Goal: Task Accomplishment & Management: Manage account settings

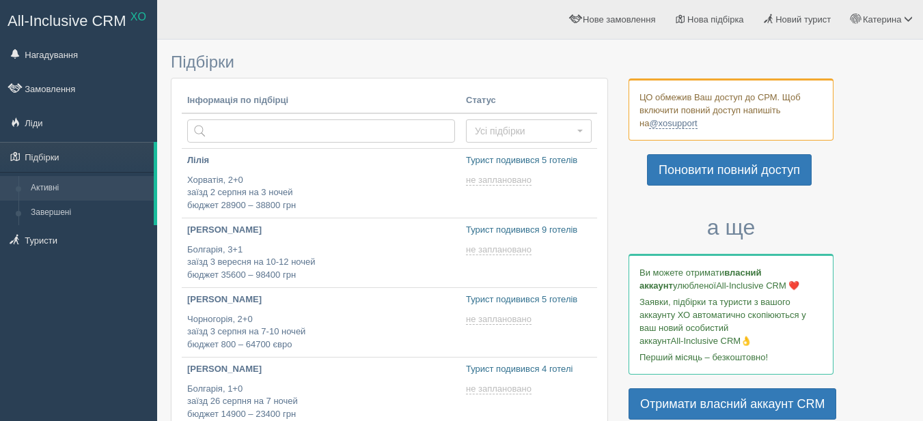
type input "2025-08-18 13:00"
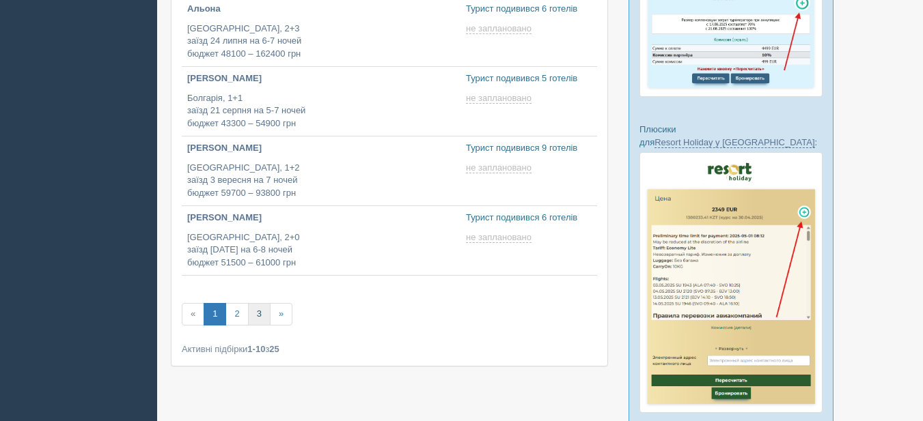
click at [264, 310] on link "3" at bounding box center [259, 314] width 23 height 23
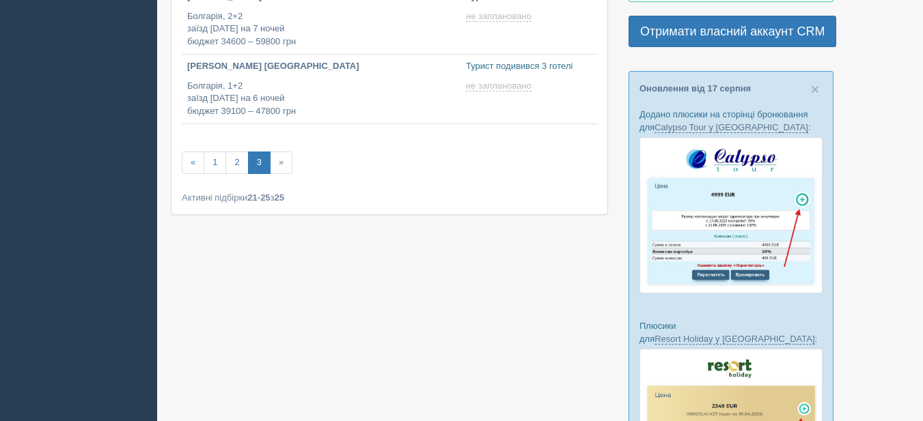
scroll to position [341, 0]
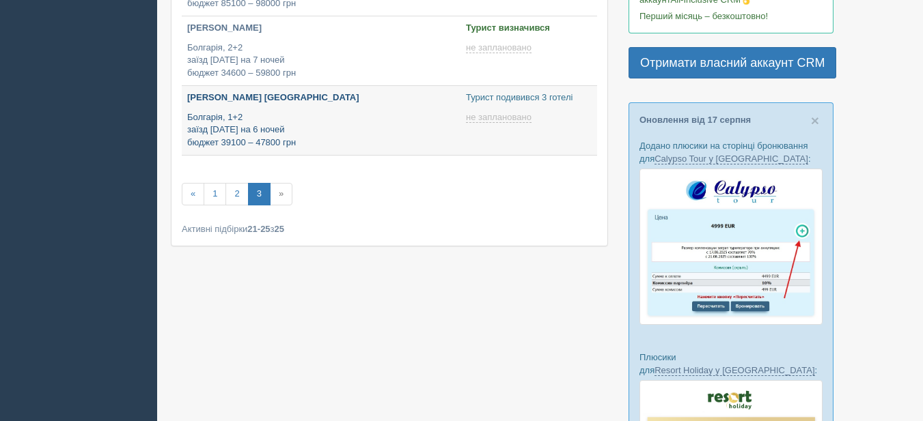
click at [344, 121] on p "Болгарія, 1+2 заїзд [DATE] на 6 ночей бюджет 39100 – 47800 грн" at bounding box center [321, 130] width 268 height 38
type input "[DATE] 12:10"
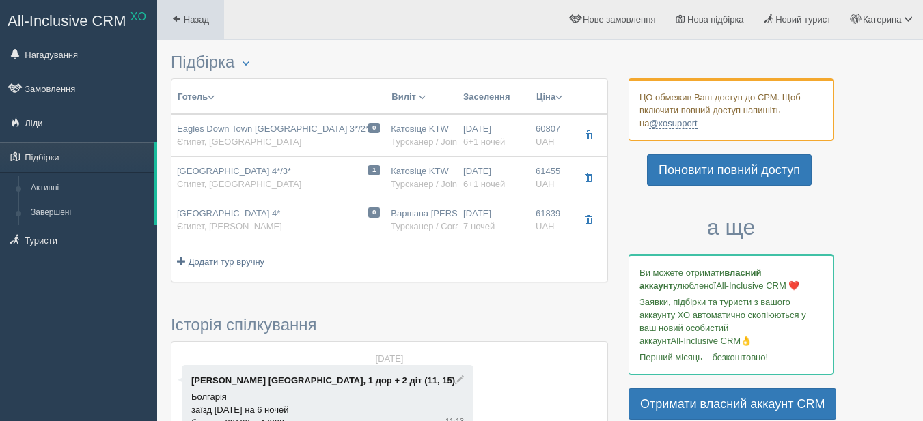
click at [179, 20] on span at bounding box center [176, 18] width 9 height 9
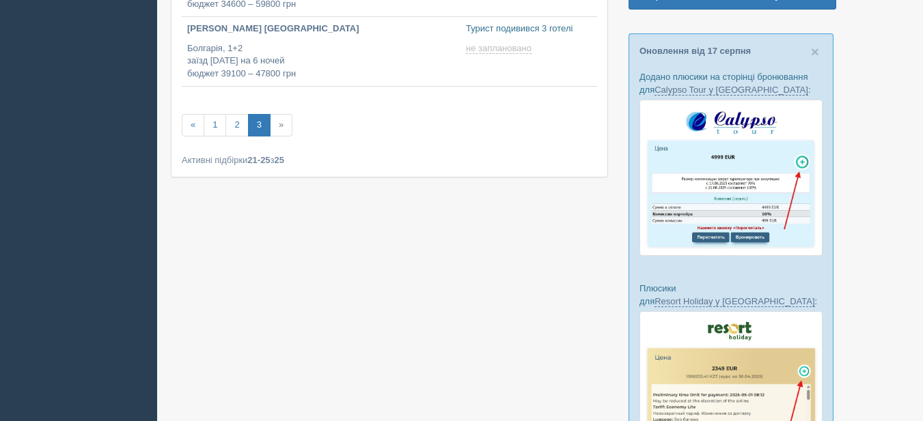
scroll to position [410, 0]
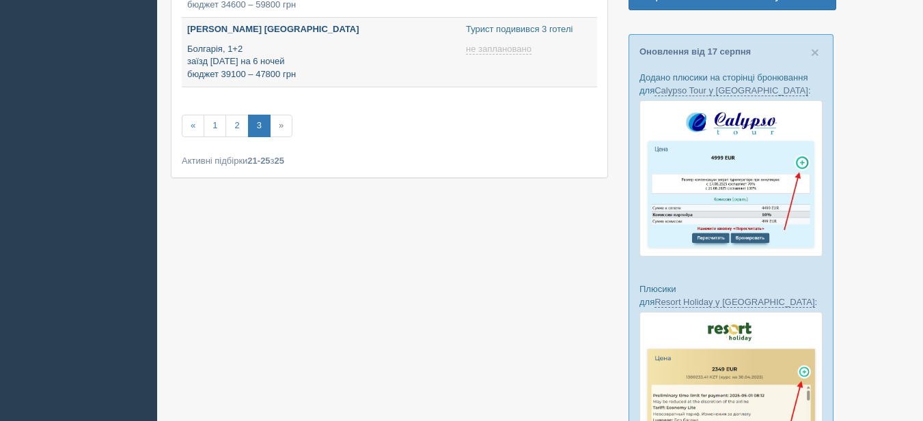
type input "[DATE] 12:10"
click at [423, 44] on p "Болгарія, 1+2 заїзд [DATE] на 6 ночей бюджет 39100 – 47800 грн" at bounding box center [321, 62] width 268 height 38
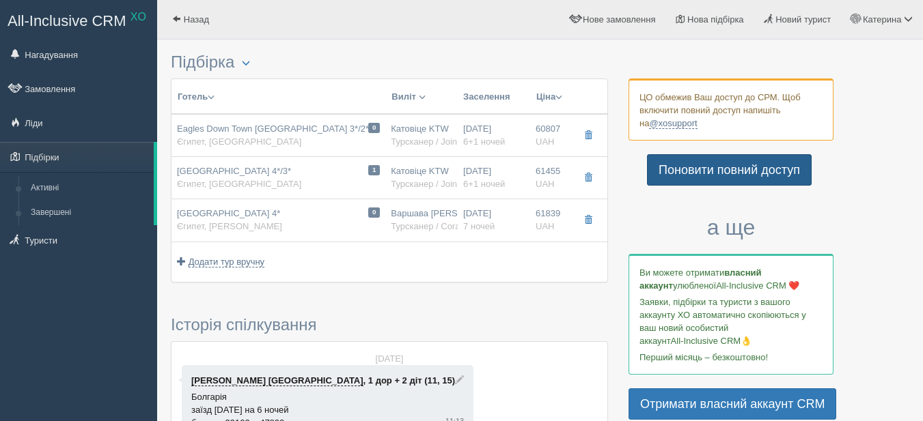
click at [722, 173] on link "Поновити повний доступ" at bounding box center [729, 169] width 165 height 31
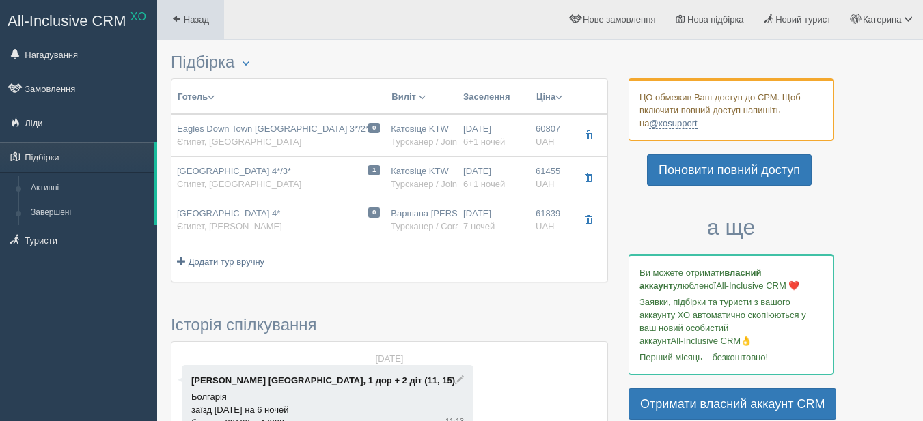
click at [209, 14] on span "Назад" at bounding box center [196, 19] width 25 height 10
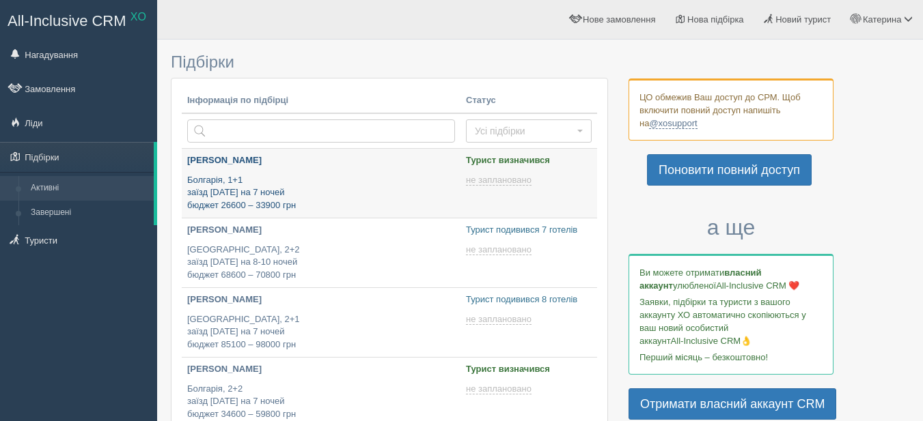
click at [371, 175] on p "Болгарія, 1+1 заїзд [DATE] на 7 ночей бюджет 26600 – 33900 грн" at bounding box center [321, 193] width 268 height 38
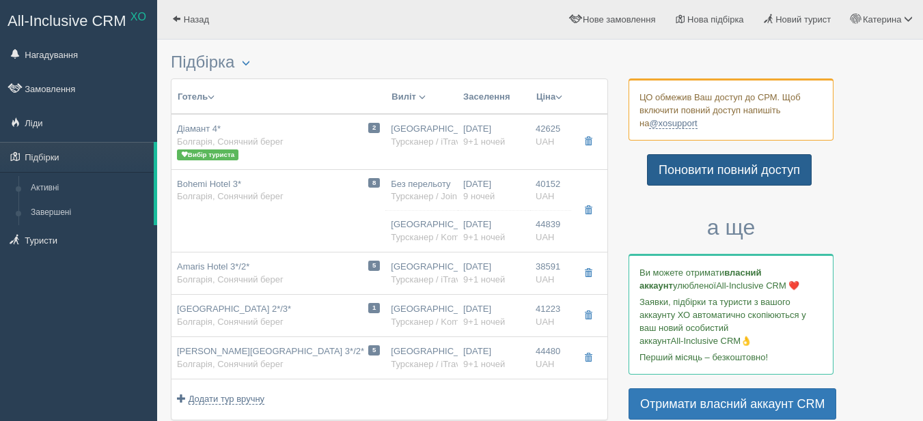
click at [727, 174] on link "Поновити повний доступ" at bounding box center [729, 169] width 165 height 31
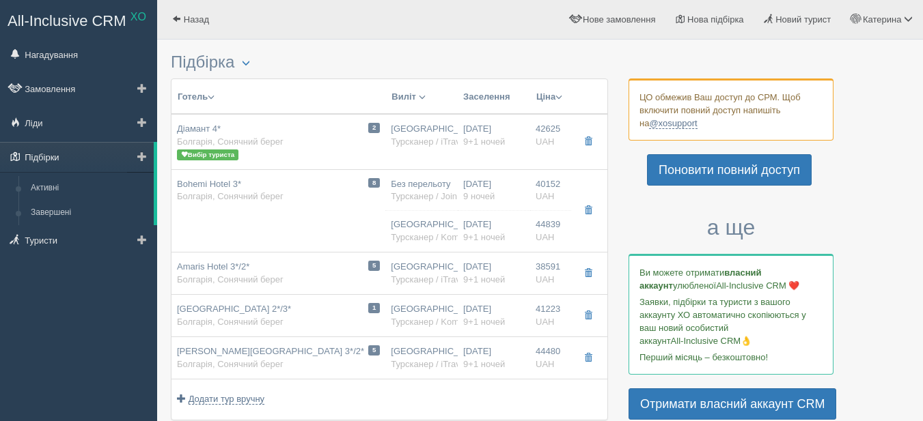
click at [55, 161] on link "Підбірки" at bounding box center [77, 157] width 154 height 30
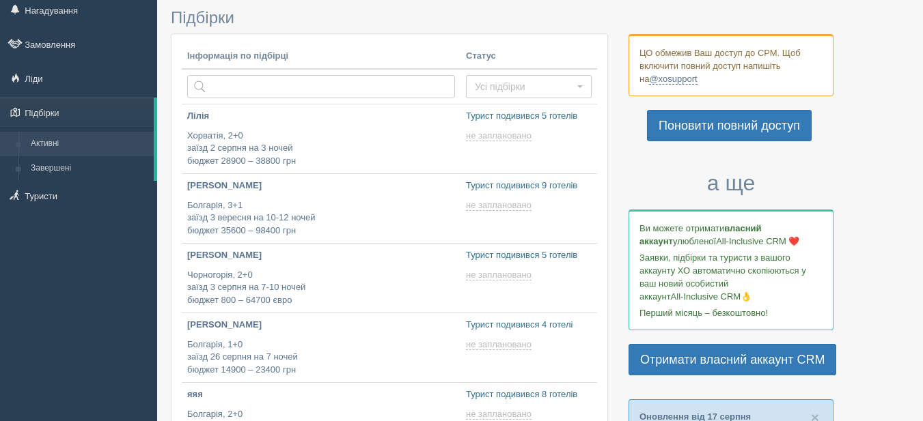
scroll to position [68, 0]
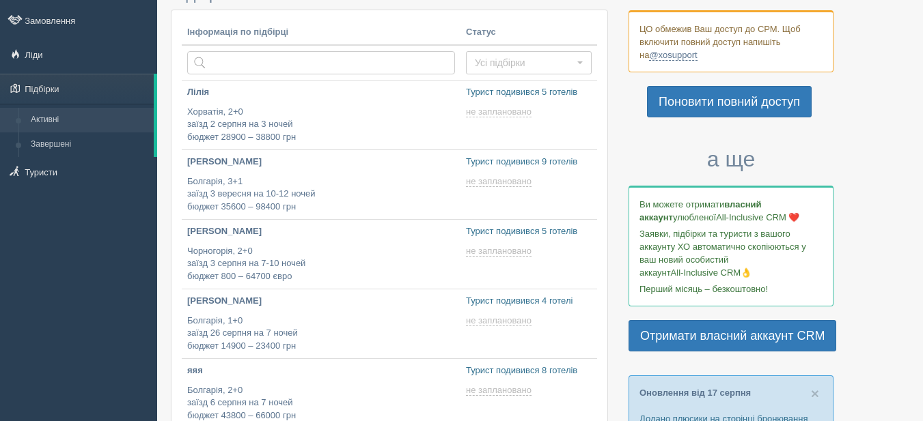
type input "2025-08-18 15:15"
type input "2025-08-18 17:30"
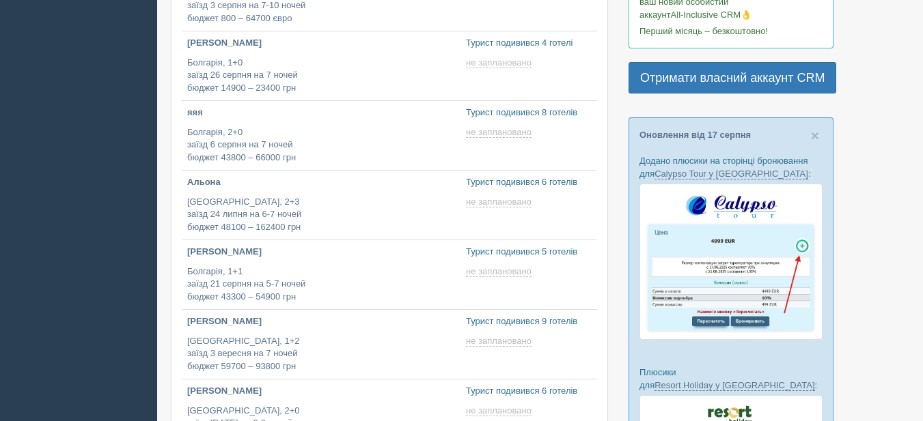
scroll to position [341, 0]
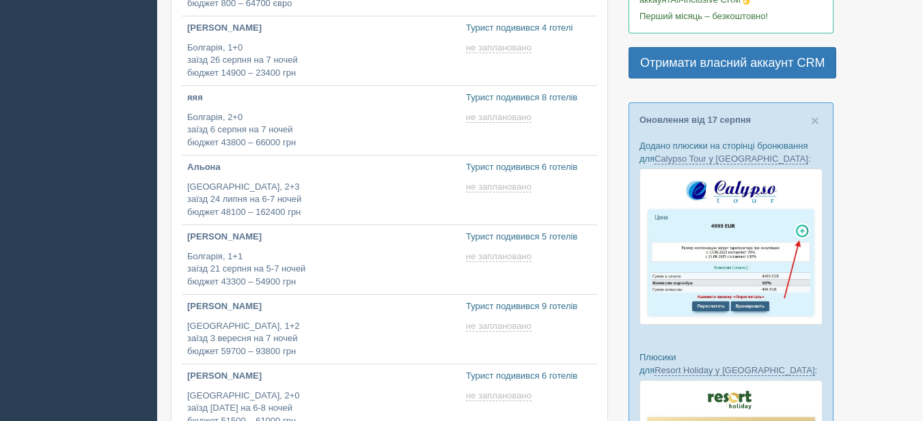
type input "2025-08-18 14:05"
type input "2025-08-18 13:00"
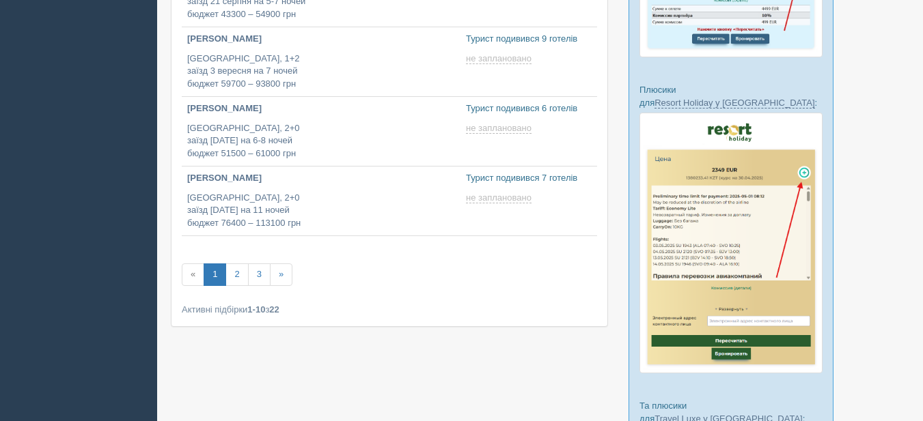
scroll to position [615, 0]
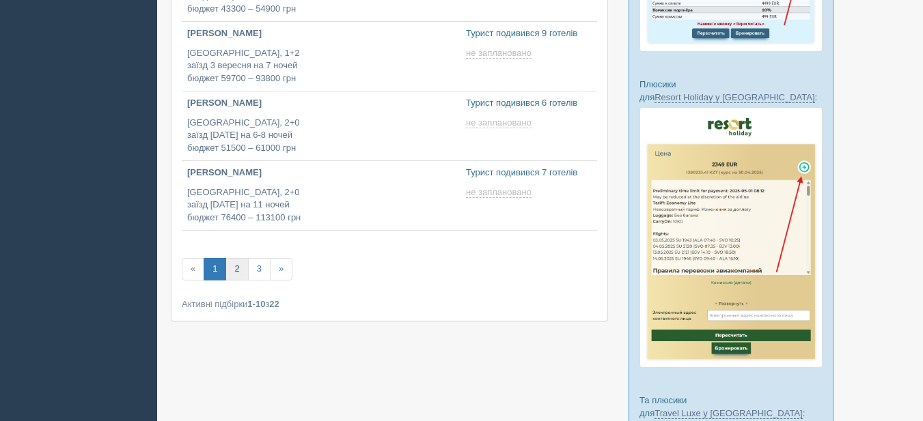
click at [232, 274] on link "2" at bounding box center [236, 269] width 23 height 23
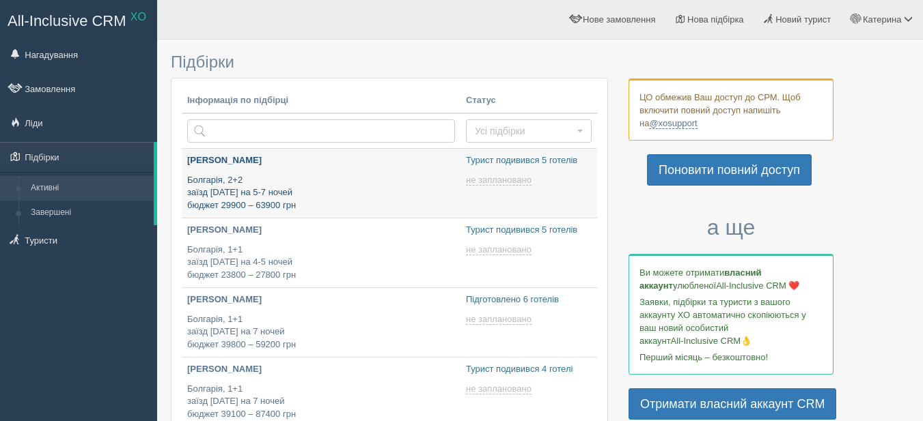
type input "2025-08-18 14:45"
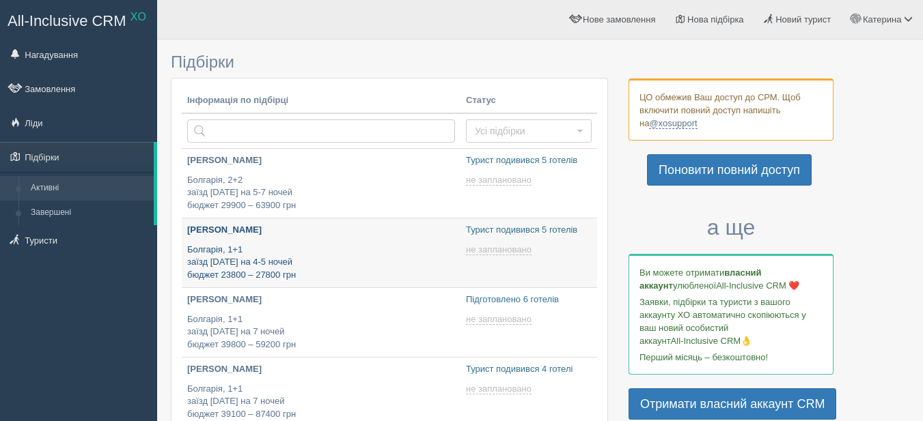
scroll to position [68, 0]
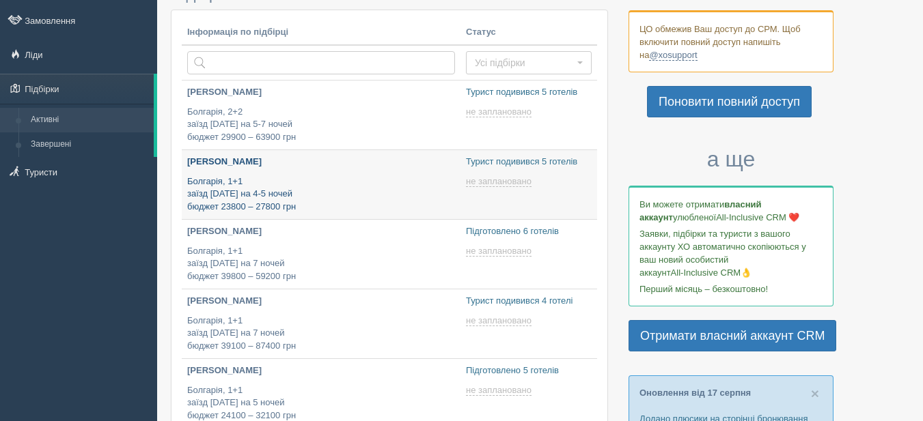
type input "2025-08-18 12:15"
type input "[DATE] 18:20"
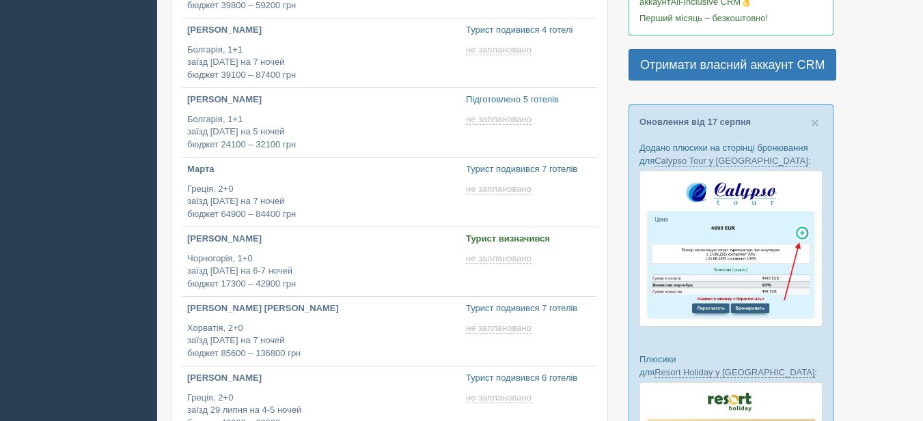
scroll to position [341, 0]
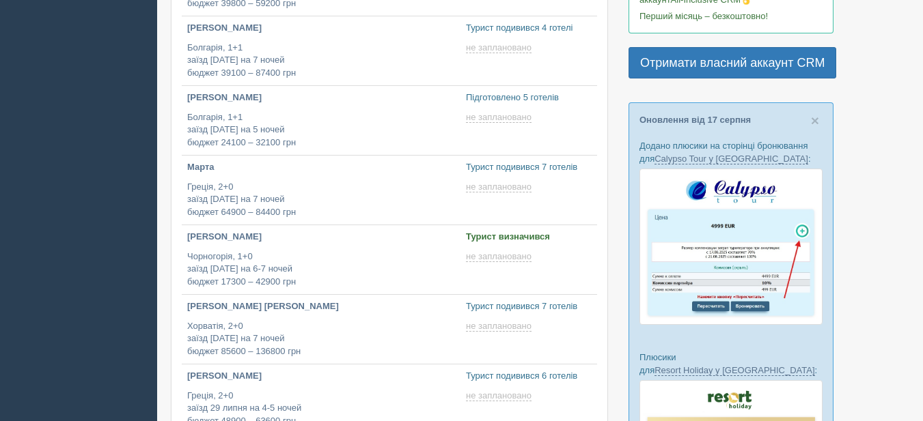
type input "2025-08-18 20:15"
type input "2025-08-18 19:40"
type input "2025-08-18 18:05"
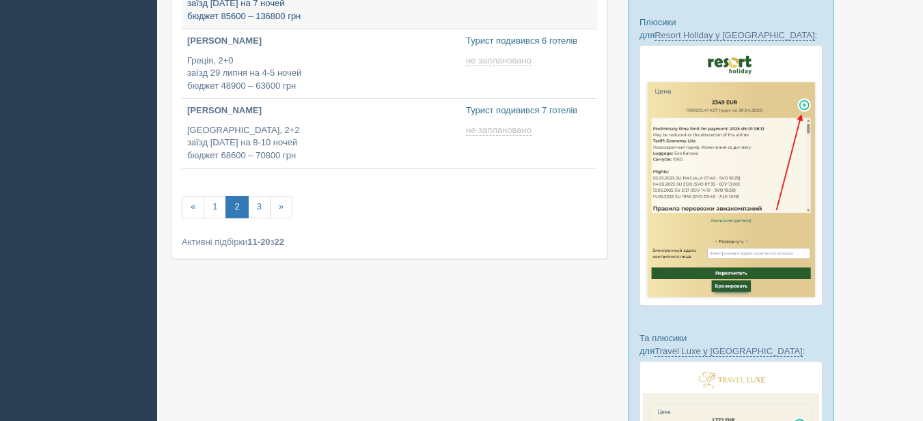
scroll to position [683, 0]
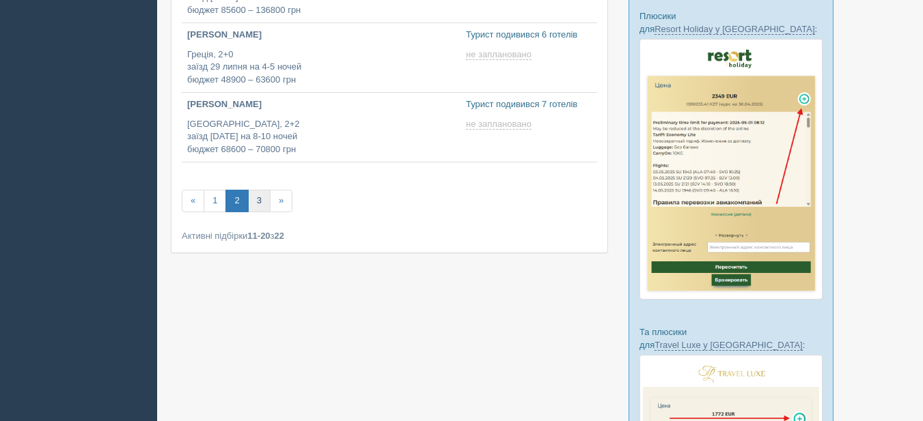
click at [260, 203] on link "3" at bounding box center [259, 201] width 23 height 23
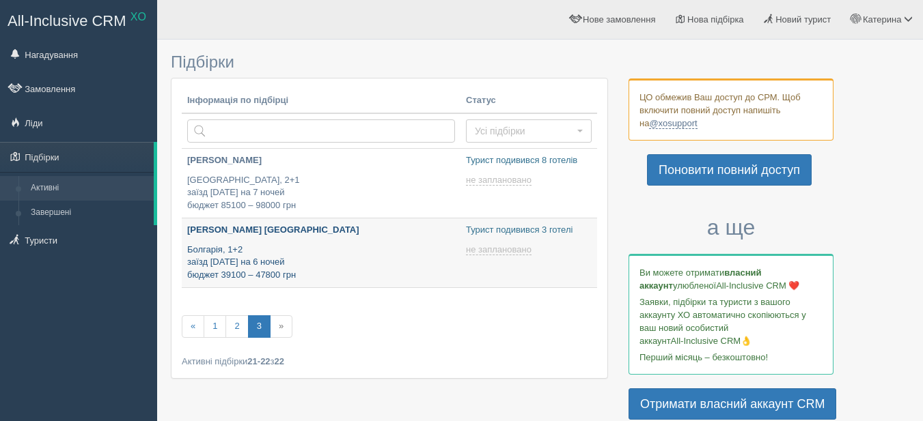
type input "[DATE] 12:10"
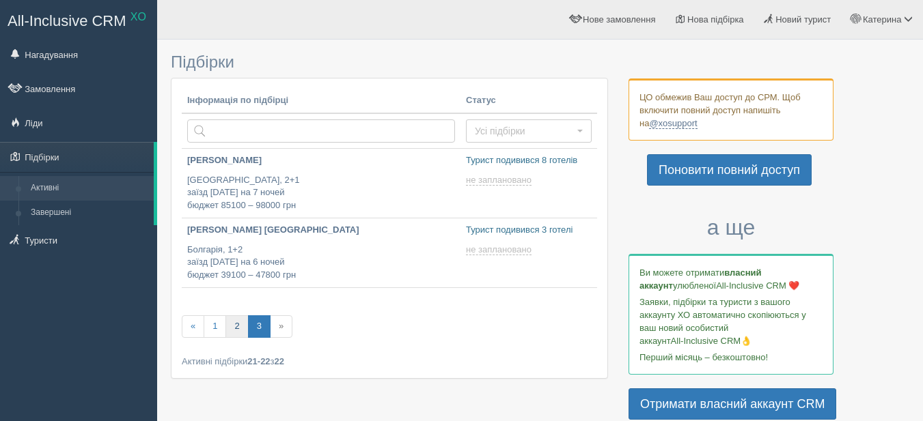
click at [234, 322] on link "2" at bounding box center [236, 326] width 23 height 23
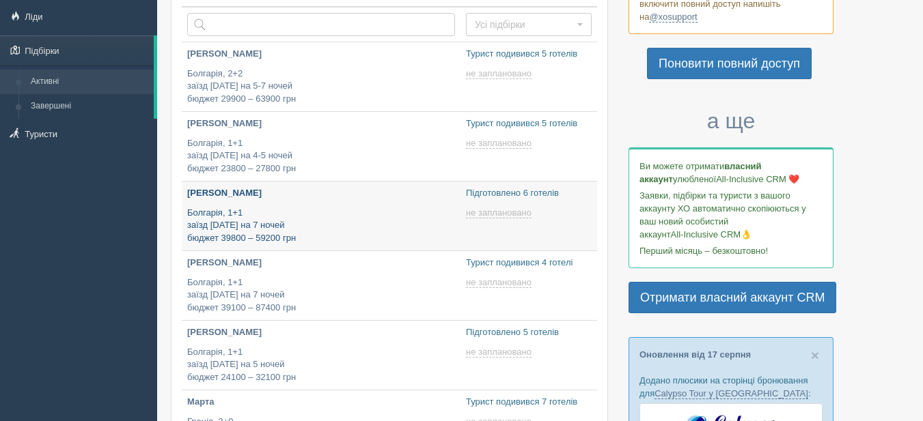
scroll to position [137, 0]
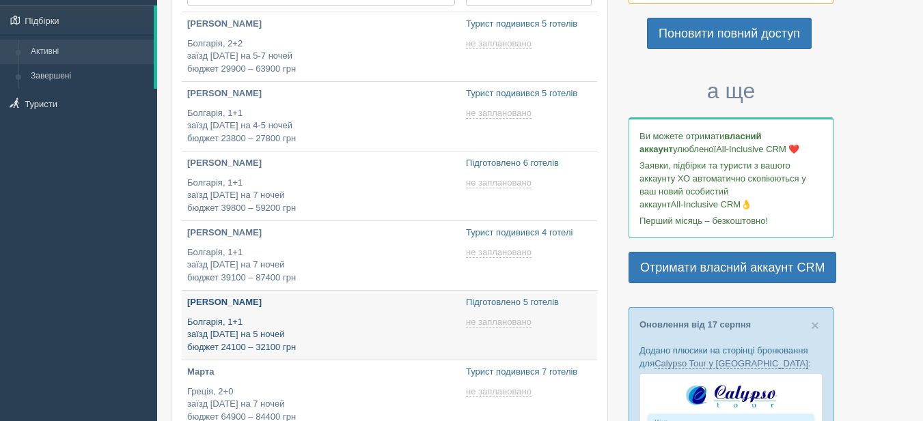
type input "2025-08-18 18:20"
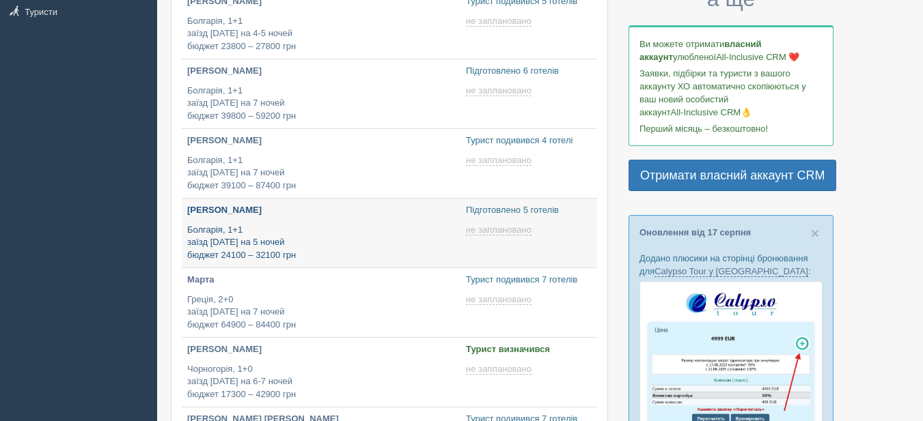
scroll to position [273, 0]
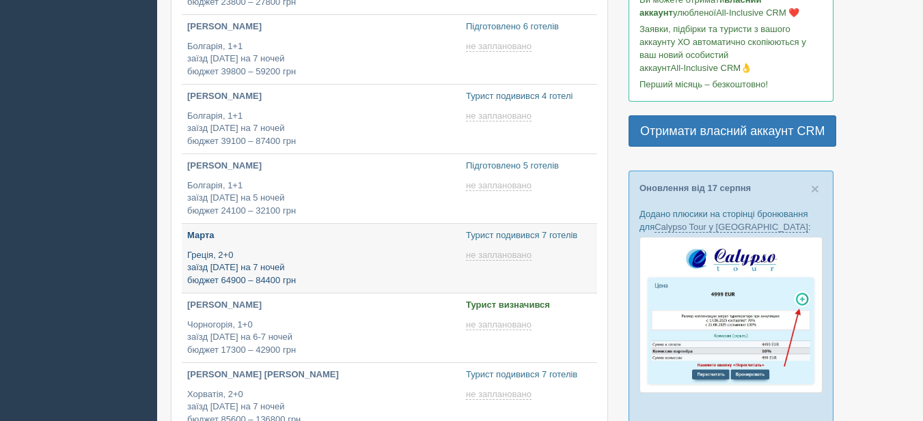
type input "2025-08-18 16:20"
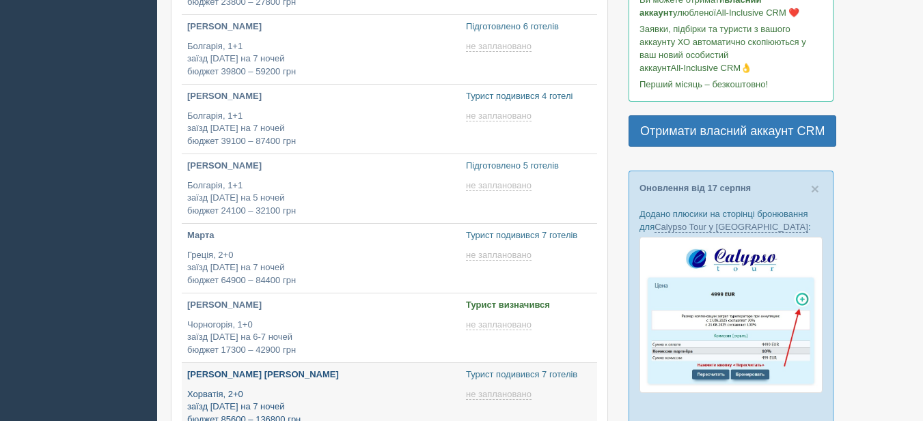
type input "[DATE] 19:40"
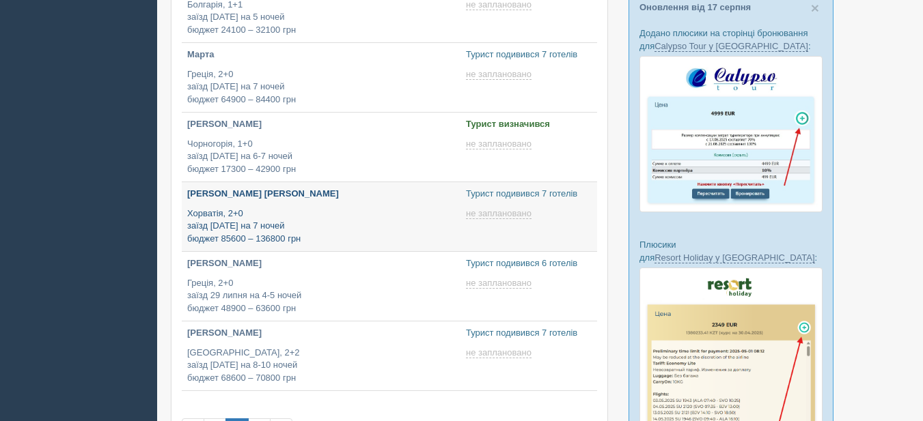
scroll to position [478, 0]
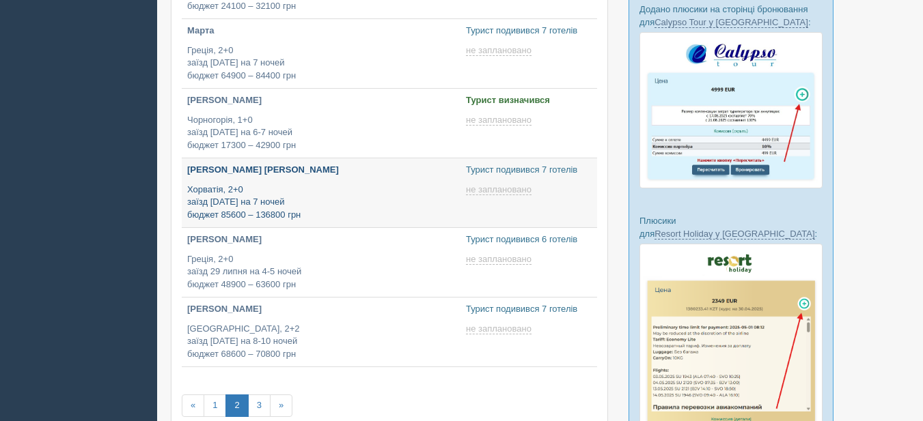
type input "2025-08-18 18:05"
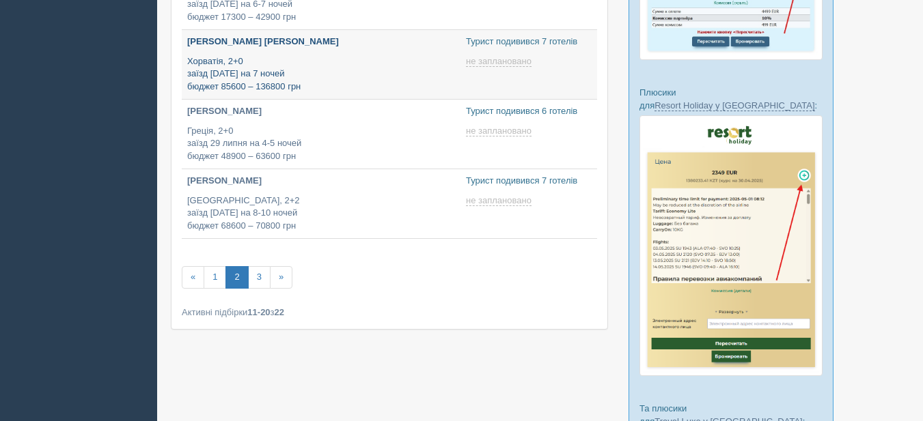
scroll to position [615, 0]
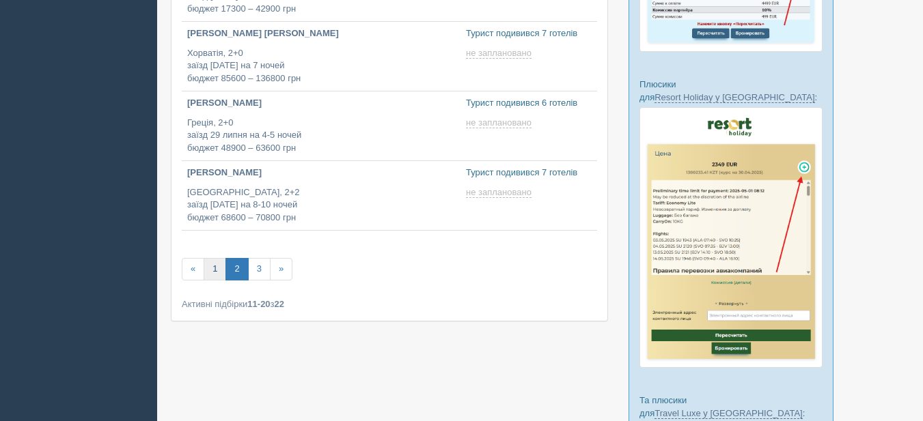
click at [218, 269] on link "1" at bounding box center [214, 269] width 23 height 23
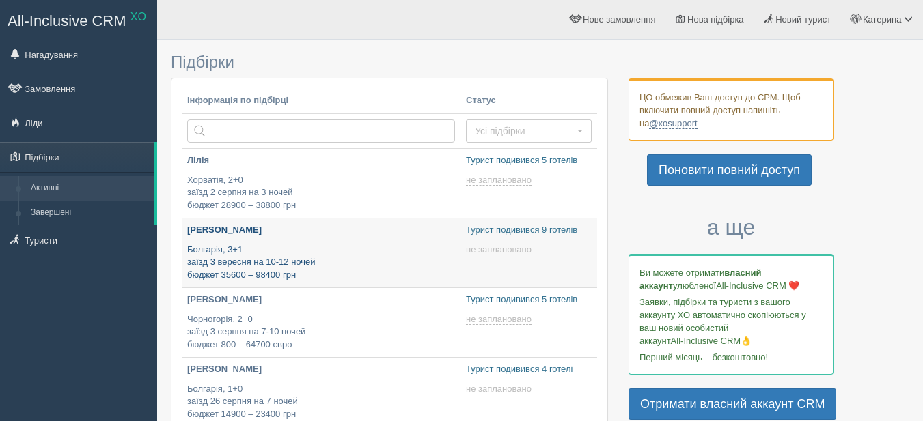
type input "[DATE] 19:40"
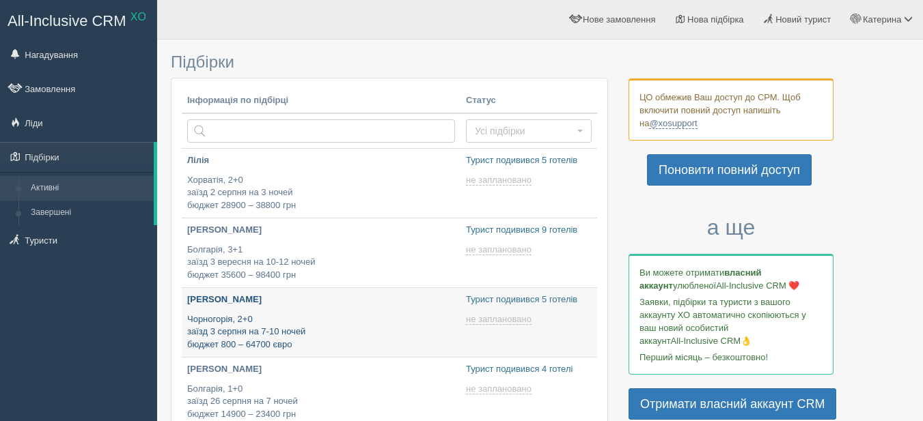
type input "[DATE] 15:15"
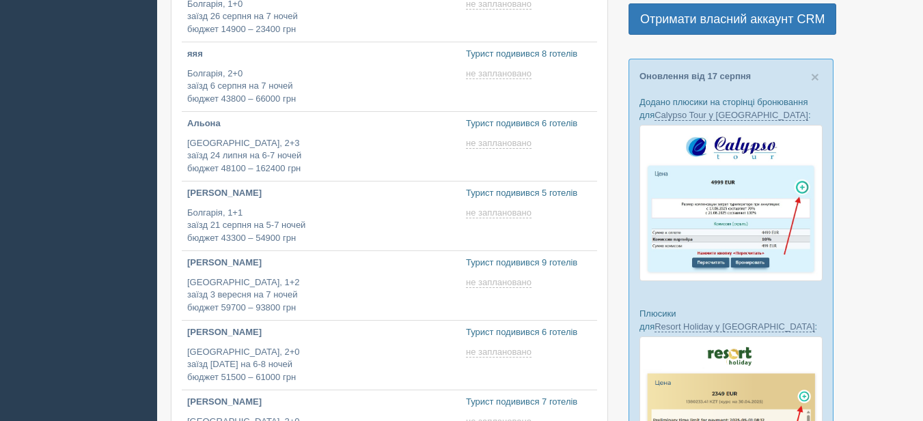
scroll to position [410, 0]
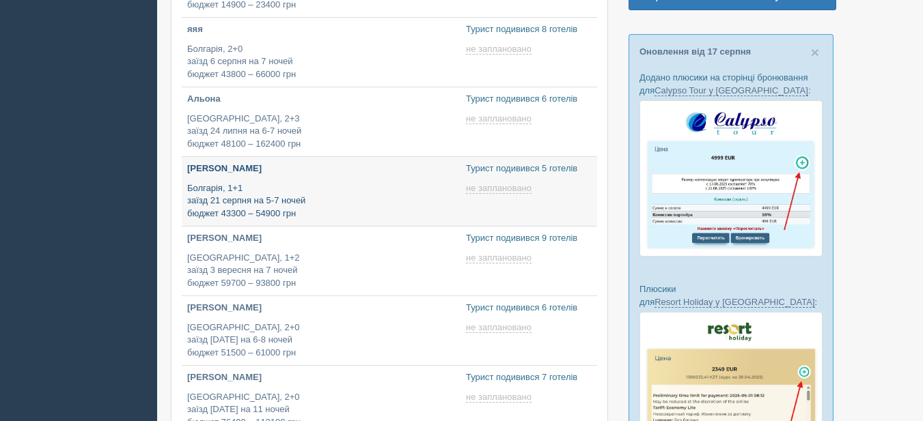
type input "2025-08-18 14:05"
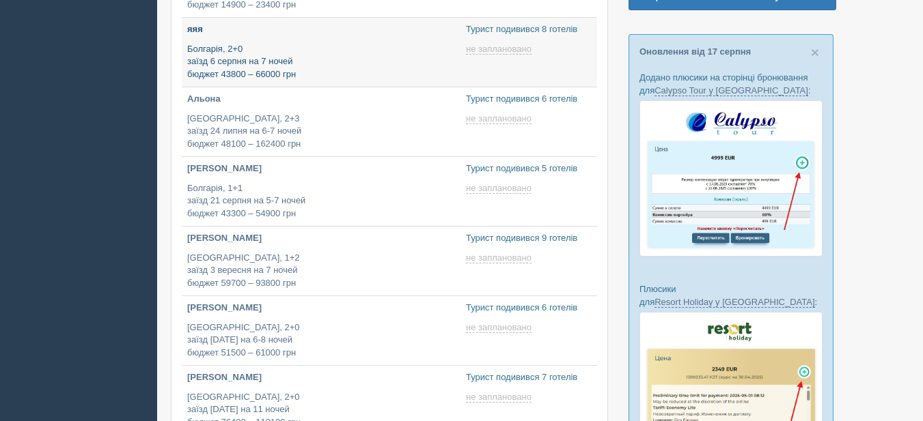
type input "2025-08-18 17:30"
click at [322, 55] on p "Болгарія, 2+0 заїзд 6 серпня на 7 ночей бюджет 43800 – 66000 грн" at bounding box center [321, 62] width 268 height 38
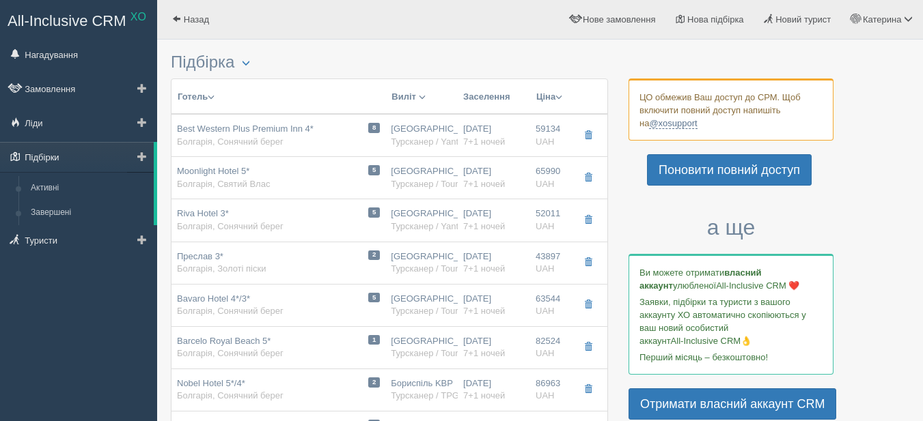
click at [76, 158] on link "Підбірки" at bounding box center [77, 157] width 154 height 30
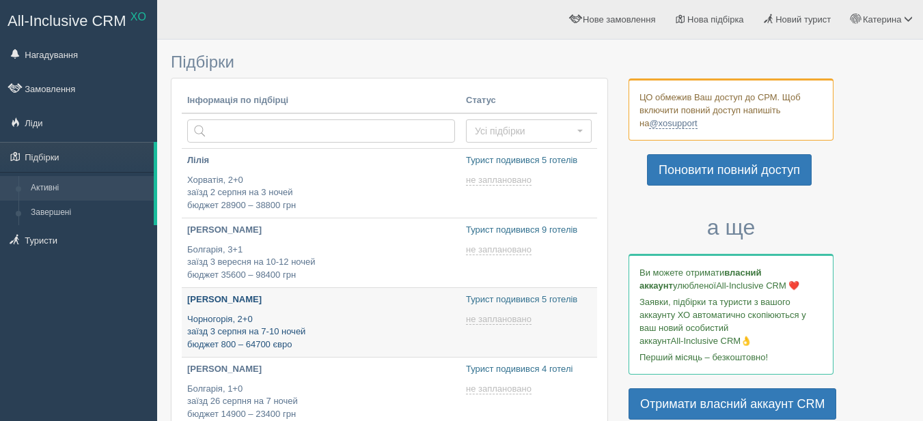
type input "2025-08-18 15:15"
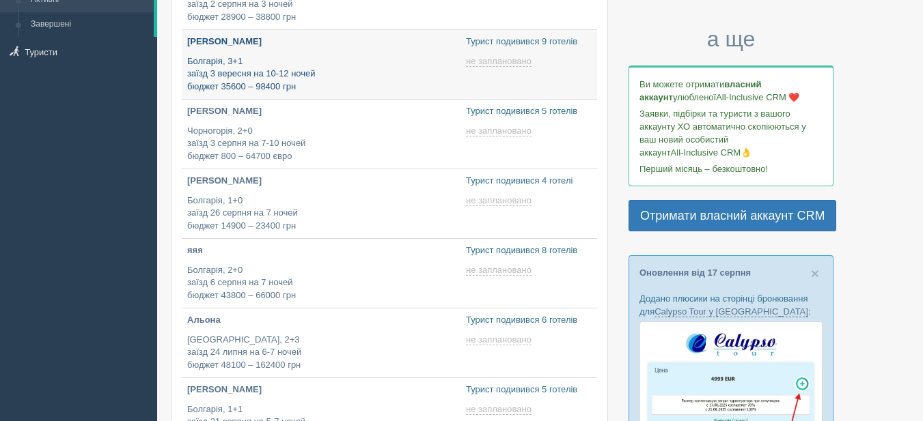
scroll to position [205, 0]
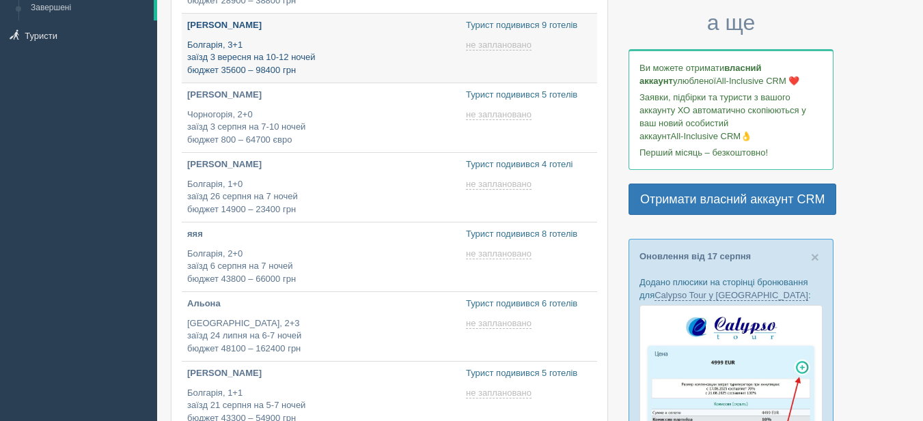
type input "[DATE] 17:30"
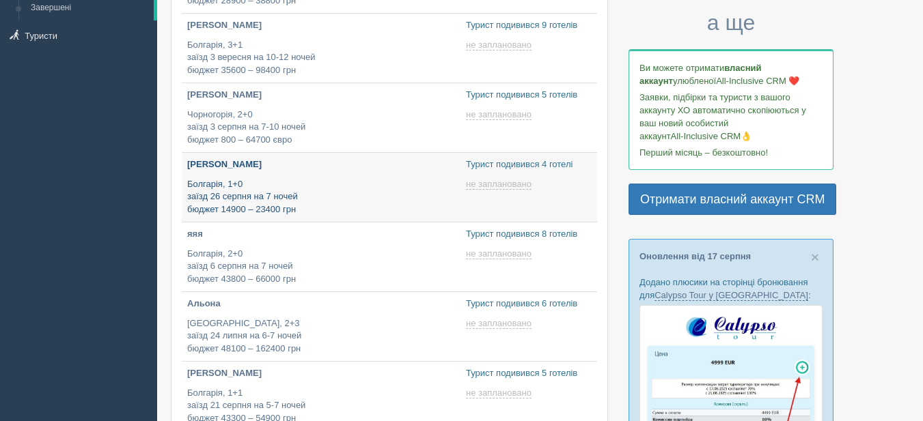
type input "2025-08-18 12:00"
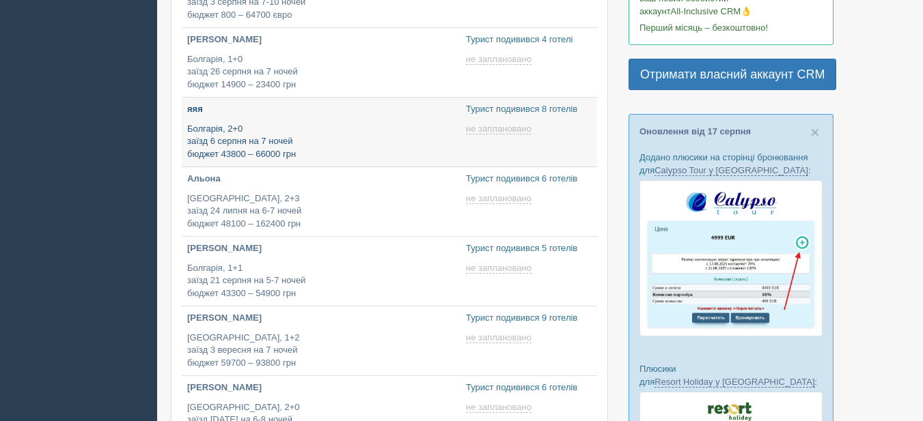
scroll to position [341, 0]
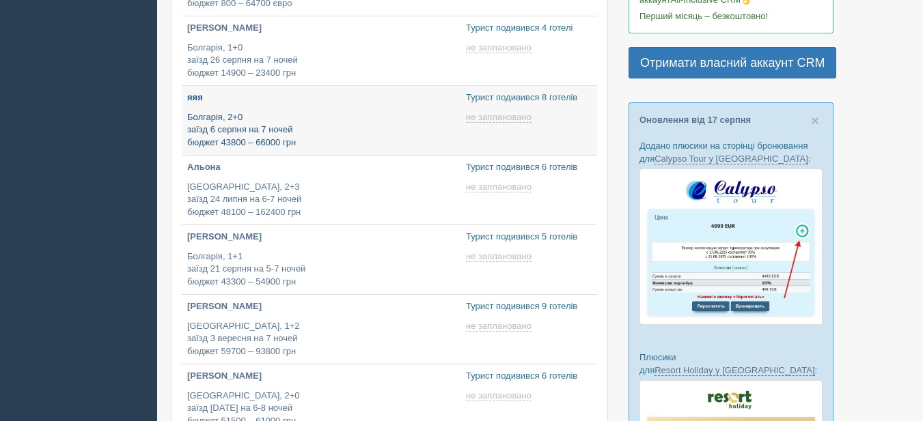
type input "2025-08-18 14:05"
type input "2025-08-18 13:00"
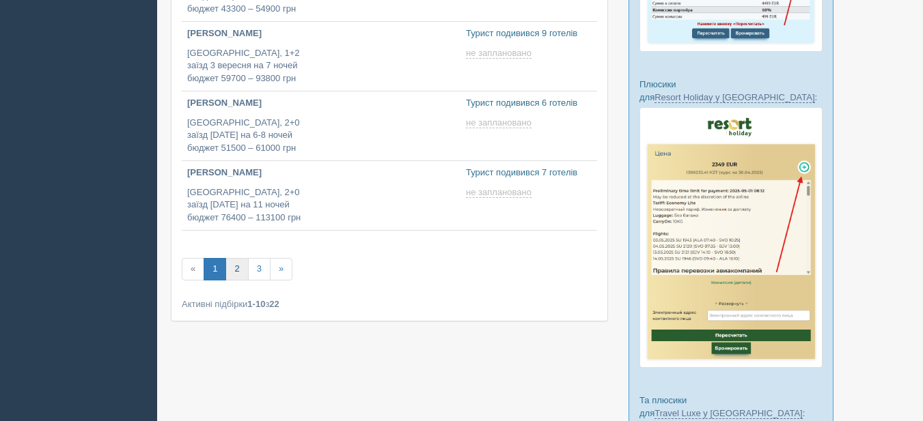
click at [239, 269] on link "2" at bounding box center [236, 269] width 23 height 23
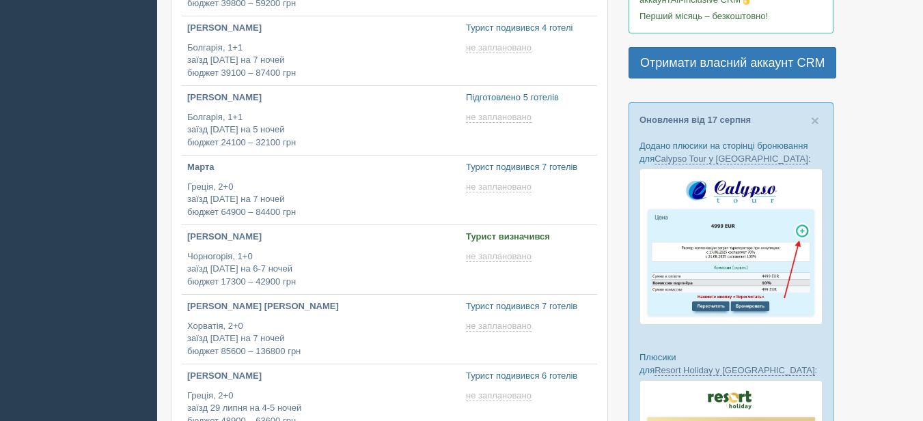
scroll to position [410, 0]
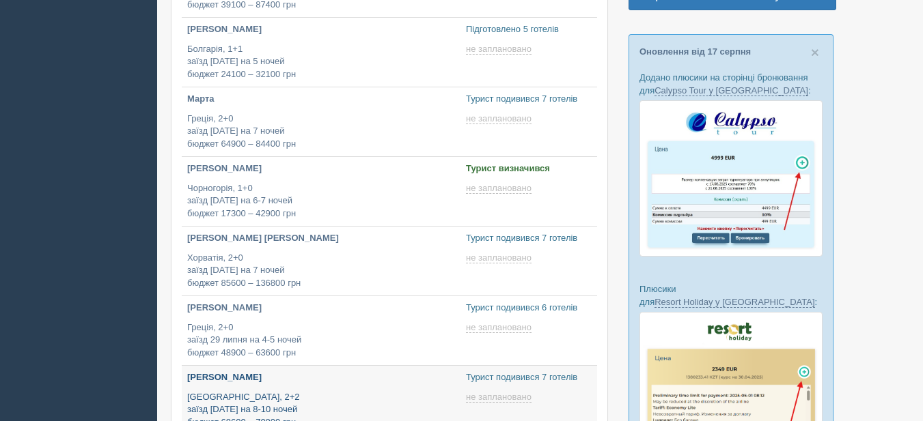
type input "[DATE] 13:40"
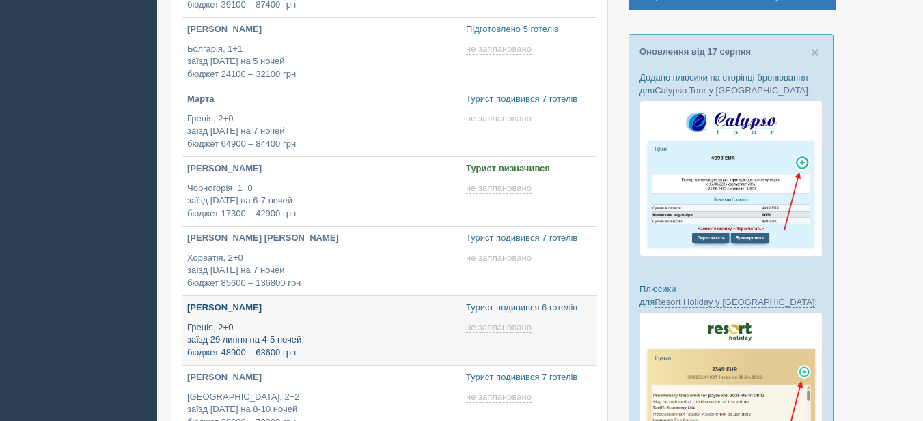
type input "[DATE] 18:05"
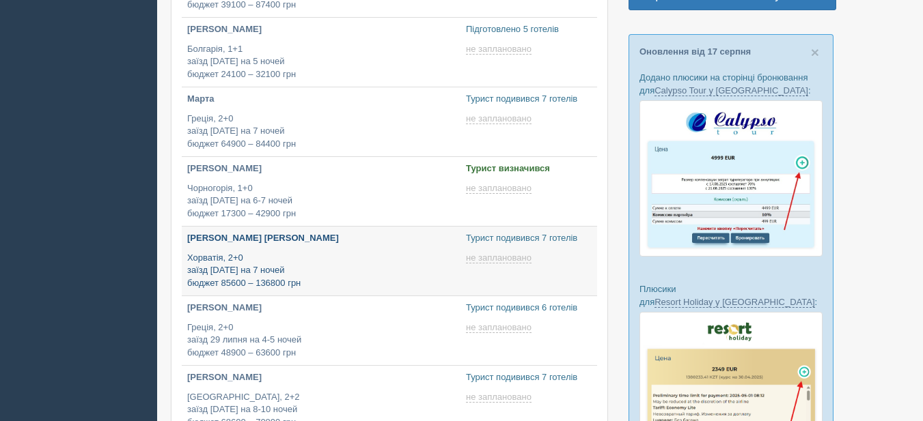
type input "[DATE] 19:40"
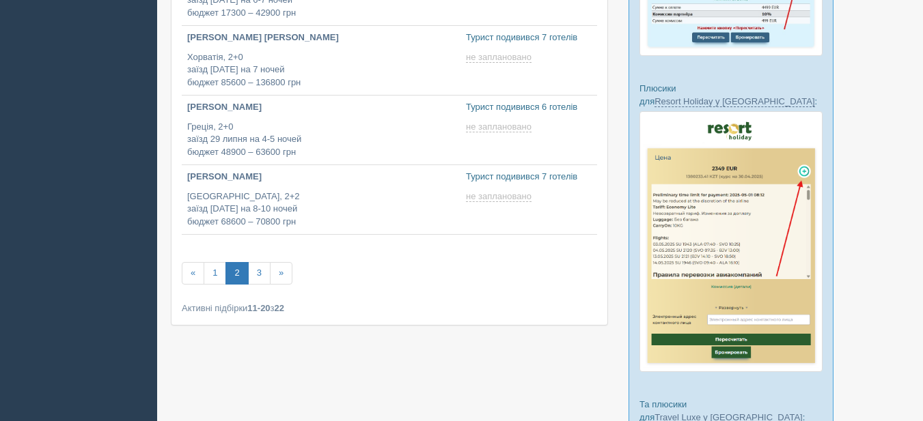
scroll to position [683, 0]
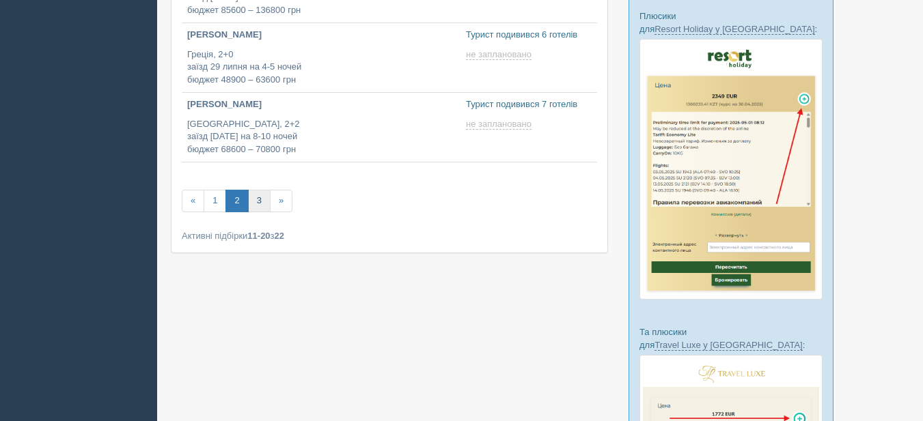
click at [251, 208] on link "3" at bounding box center [259, 201] width 23 height 23
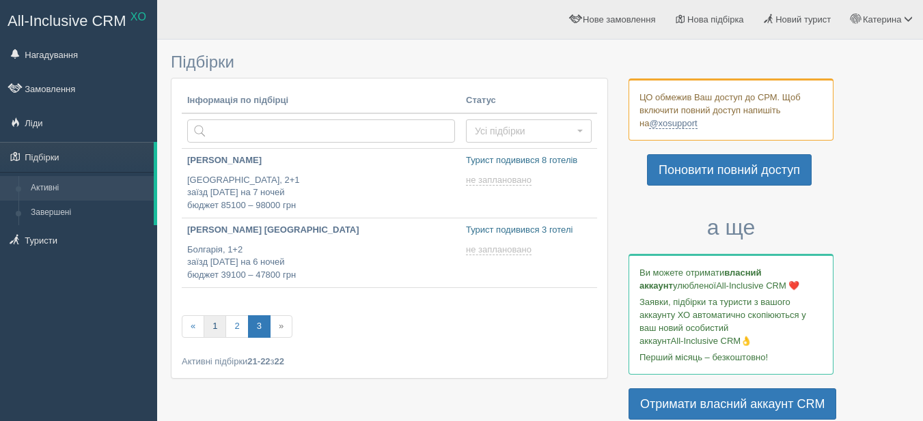
click at [215, 326] on link "1" at bounding box center [214, 326] width 23 height 23
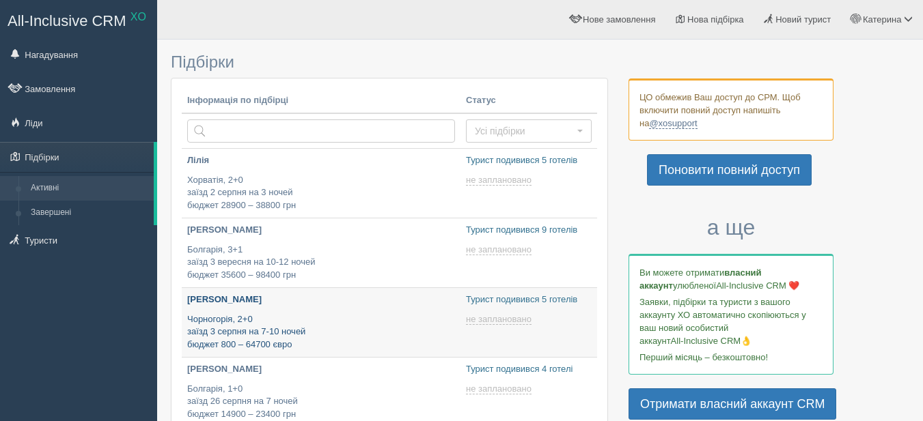
type input "[DATE] 15:15"
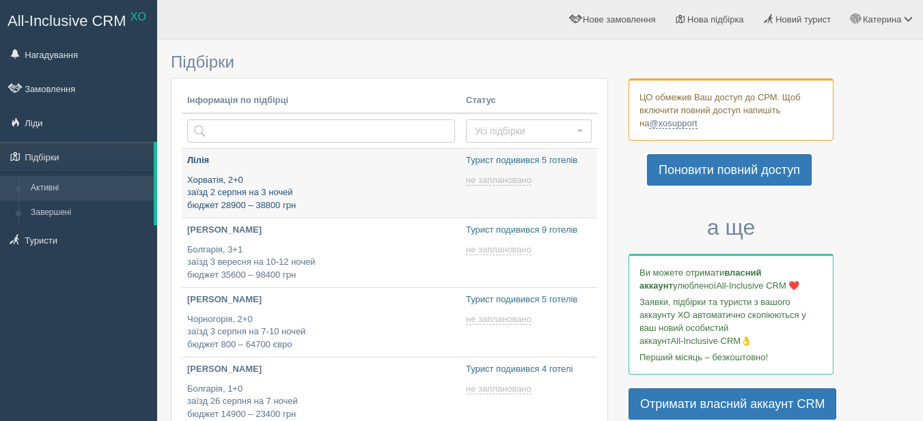
type input "[DATE] 12:00"
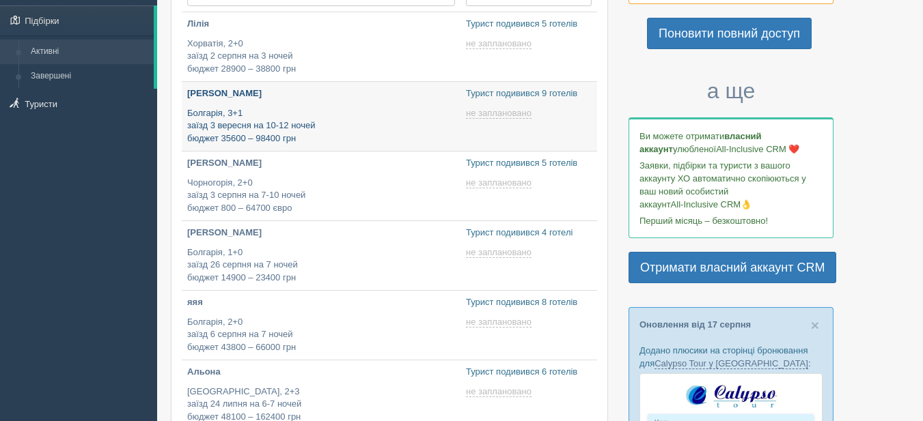
type input "[DATE] 19:40"
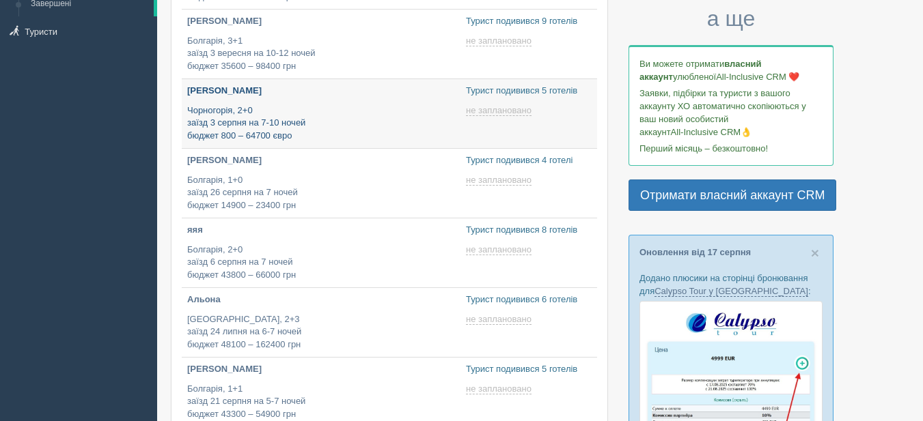
scroll to position [273, 0]
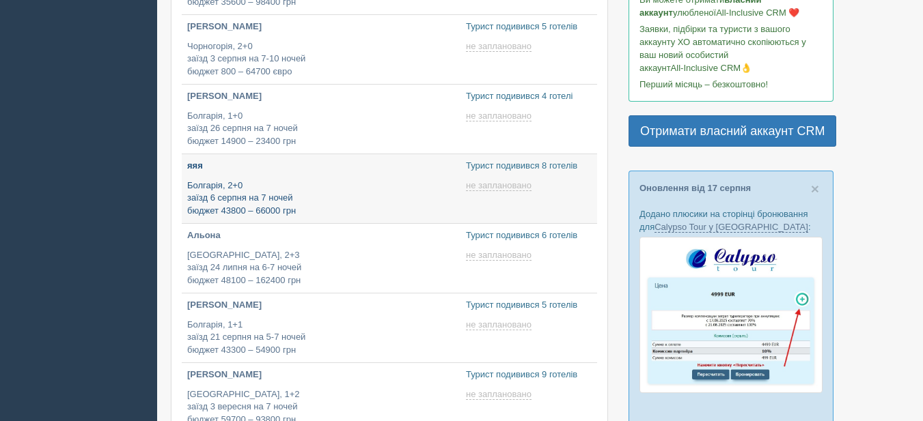
type input "2025-08-18 17:30"
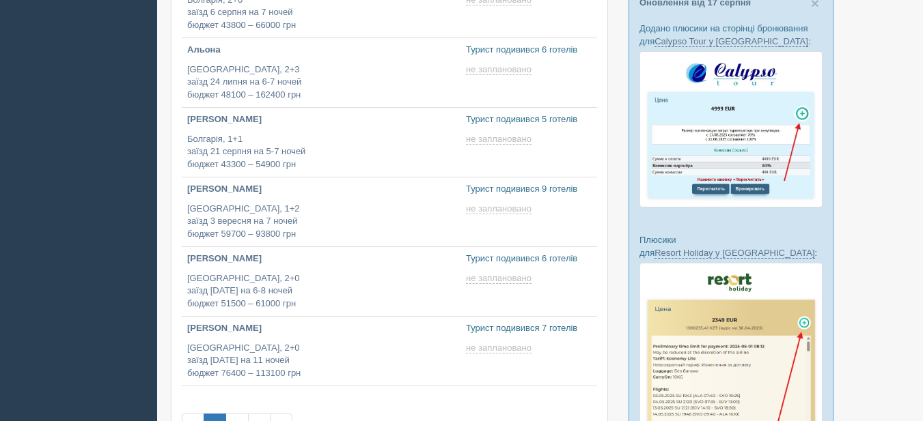
scroll to position [478, 0]
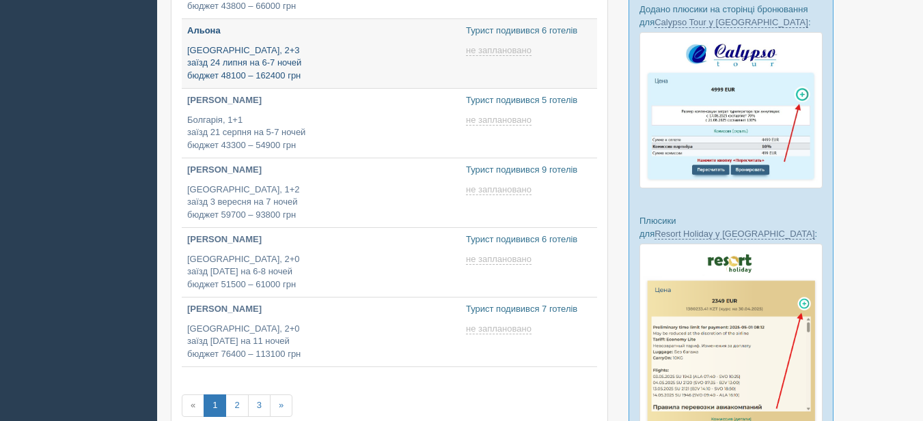
type input "2025-08-18 17:10"
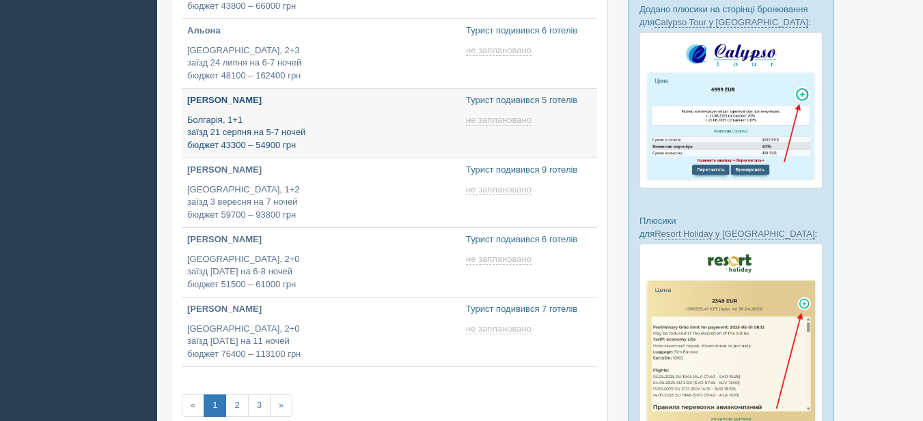
type input "2025-08-18 14:05"
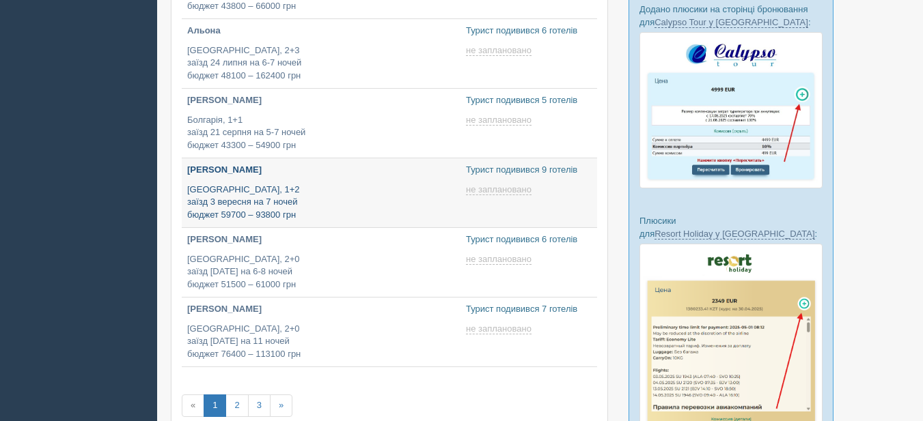
type input "2025-08-18 17:30"
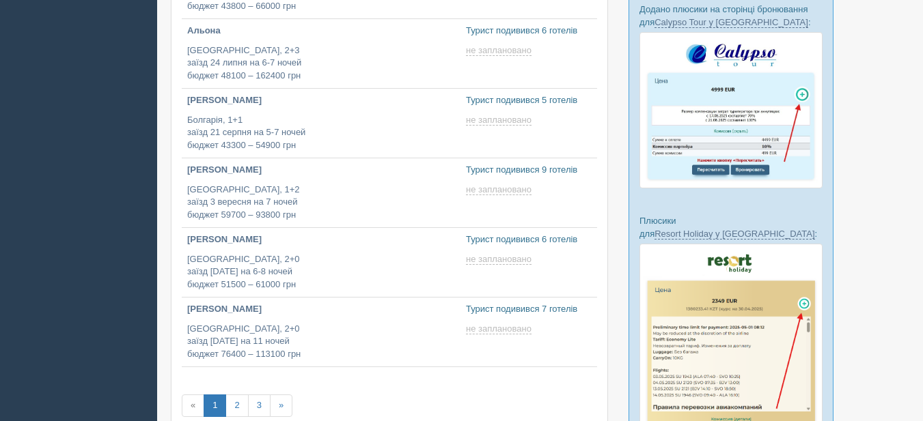
scroll to position [615, 0]
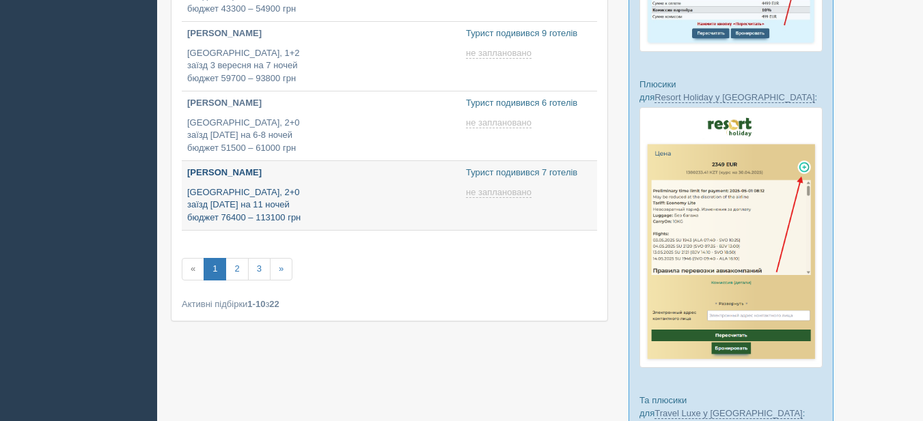
type input "2025-08-18 18:40"
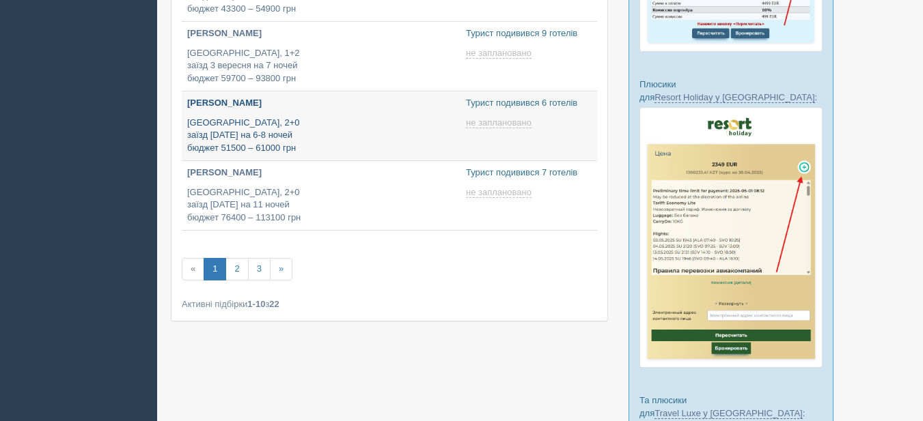
type input "2025-08-18 13:00"
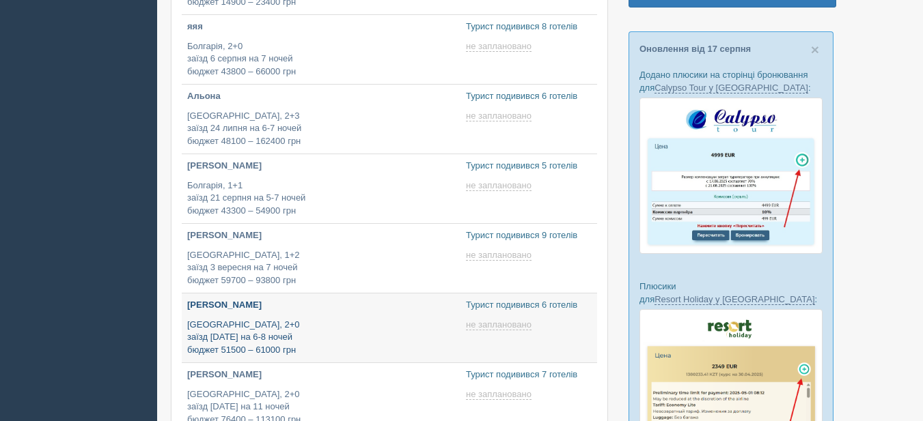
scroll to position [341, 0]
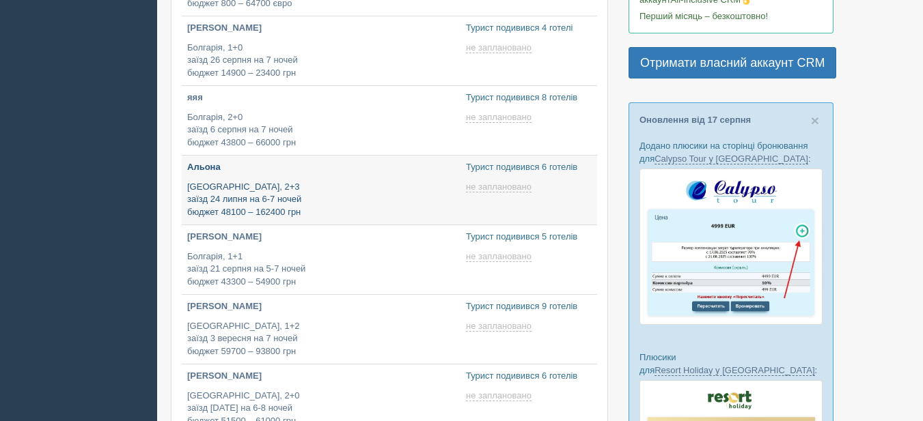
click at [361, 196] on p "Туреччина, 2+3 заїзд 24 липня на 6-7 ночей бюджет 48100 – 162400 грн" at bounding box center [321, 200] width 268 height 38
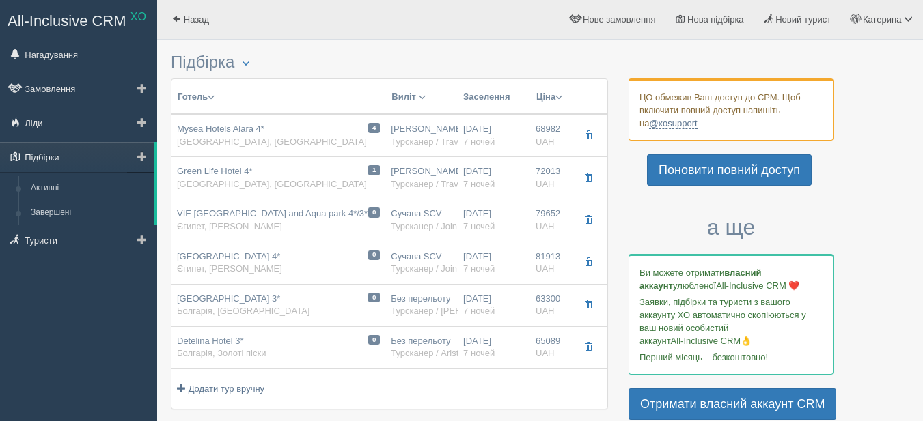
click at [43, 162] on link "Підбірки" at bounding box center [77, 157] width 154 height 30
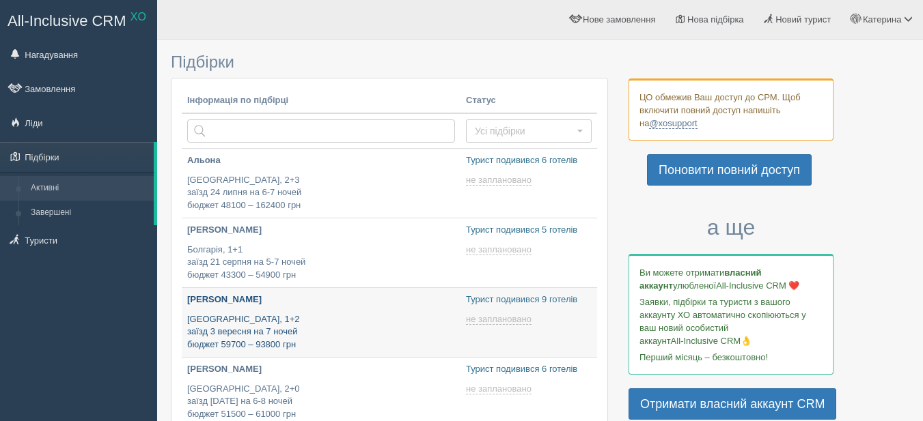
type input "[DATE] 17:30"
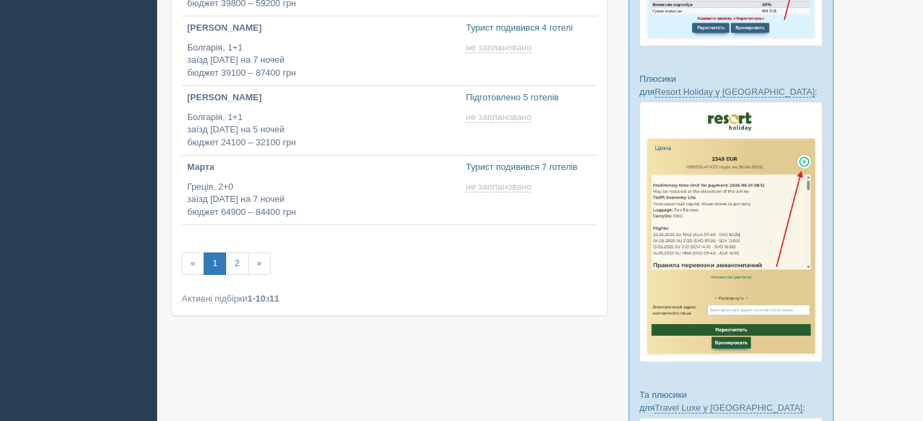
scroll to position [419, 0]
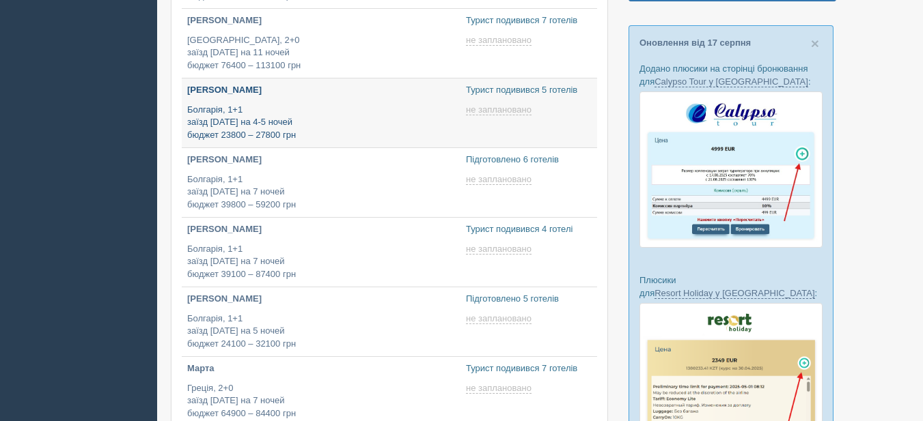
type input "[DATE] 13:25"
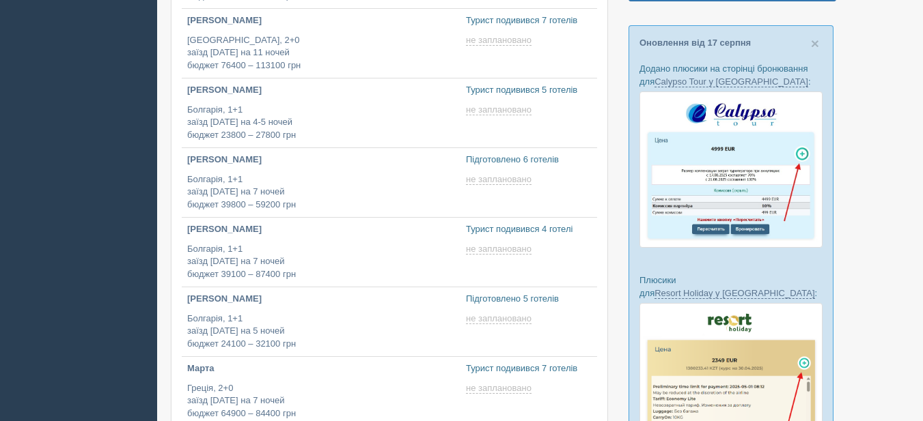
scroll to position [0, 0]
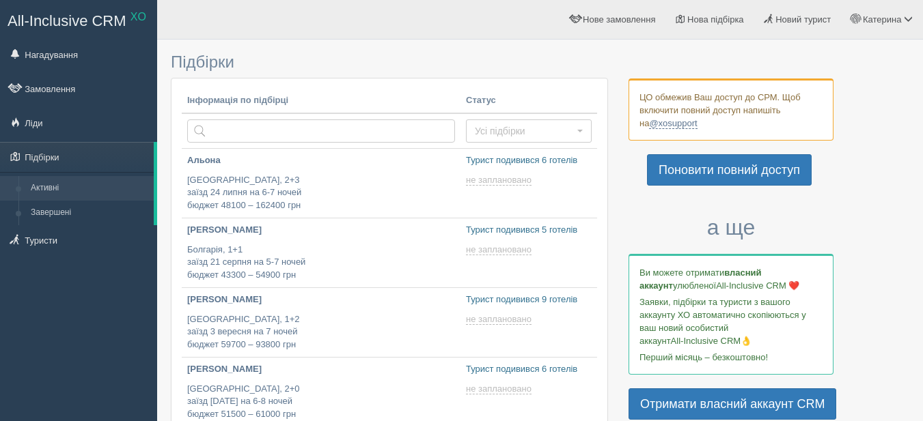
type input "[DATE] 14:05"
